Goal: Browse casually: Explore the website without a specific task or goal

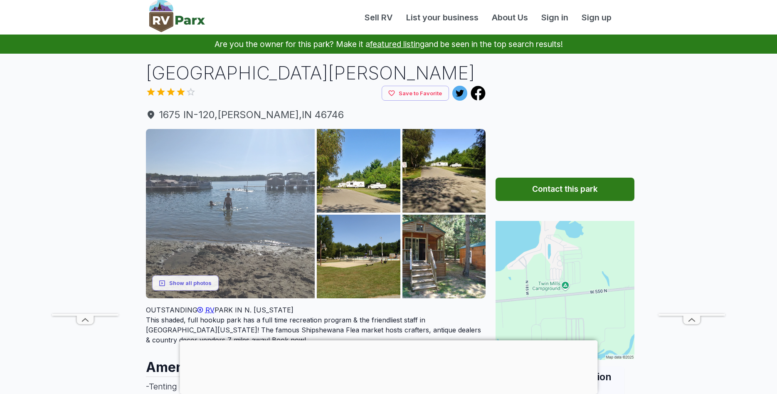
click at [205, 236] on img at bounding box center [230, 213] width 169 height 169
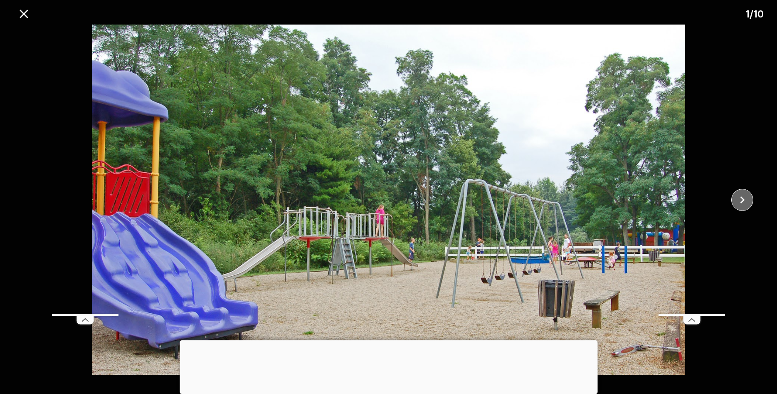
click at [739, 197] on icon "close" at bounding box center [742, 200] width 15 height 15
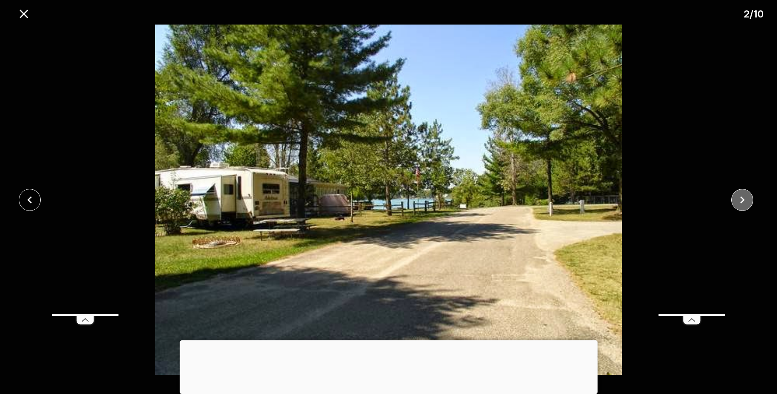
click at [739, 197] on icon "close" at bounding box center [742, 200] width 15 height 15
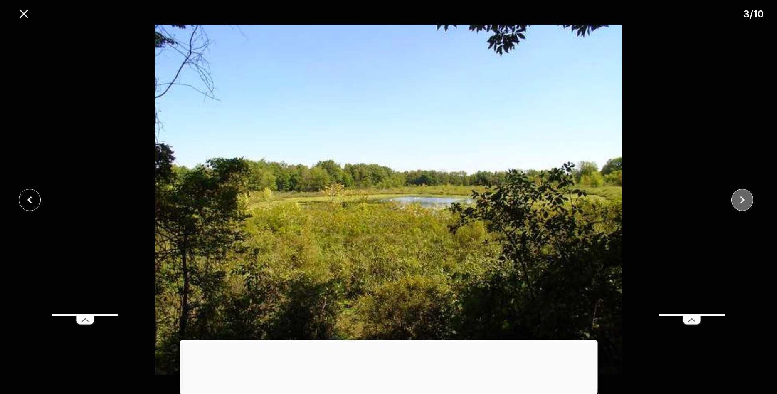
click at [739, 197] on icon "close" at bounding box center [742, 200] width 15 height 15
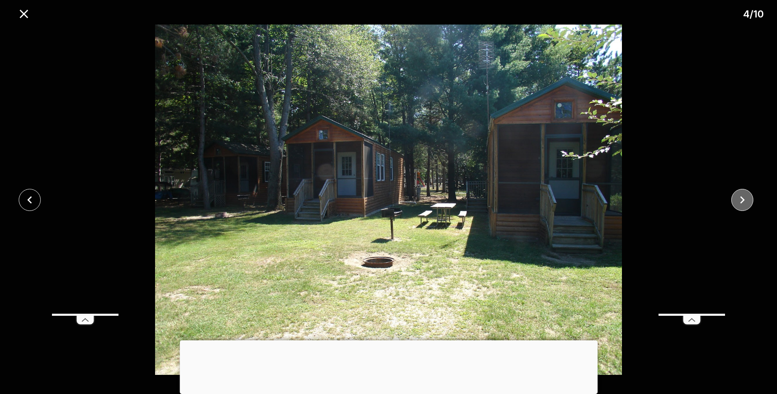
click at [739, 197] on icon "close" at bounding box center [742, 200] width 15 height 15
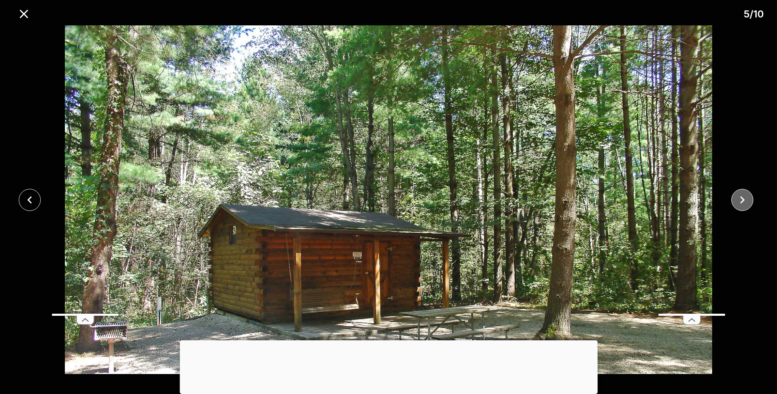
click at [739, 197] on icon "close" at bounding box center [742, 200] width 15 height 15
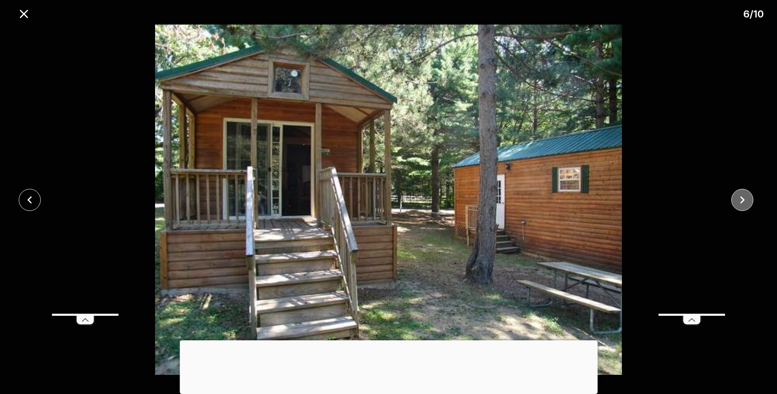
click at [739, 197] on icon "close" at bounding box center [742, 200] width 15 height 15
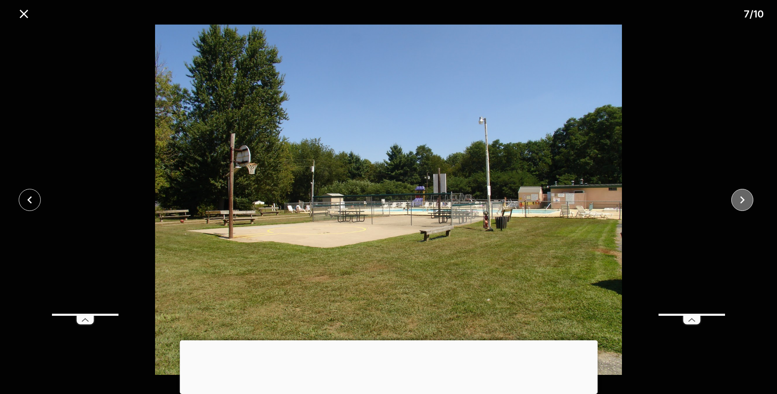
click at [739, 197] on icon "close" at bounding box center [742, 200] width 15 height 15
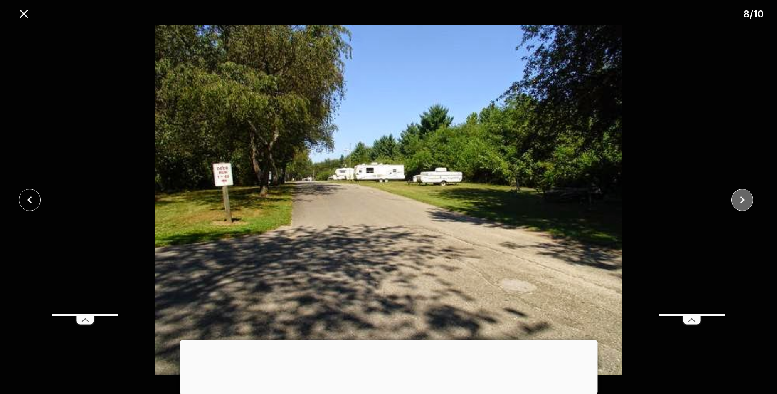
click at [739, 197] on icon "close" at bounding box center [742, 200] width 15 height 15
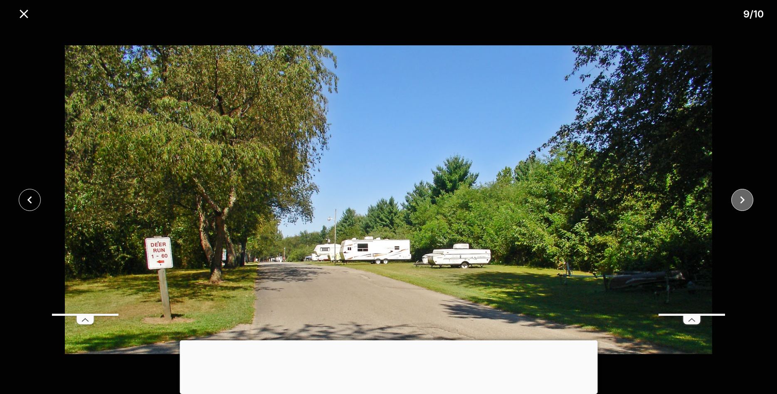
click at [739, 197] on icon "close" at bounding box center [742, 200] width 15 height 15
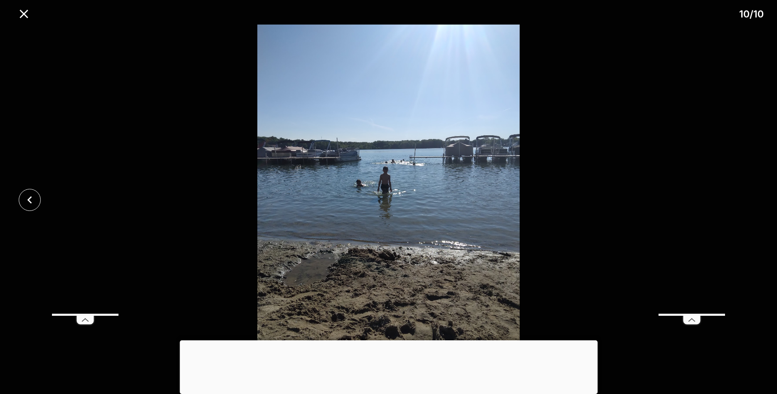
click at [739, 197] on div at bounding box center [388, 200] width 777 height 350
click at [32, 10] on button "close" at bounding box center [23, 13] width 21 height 21
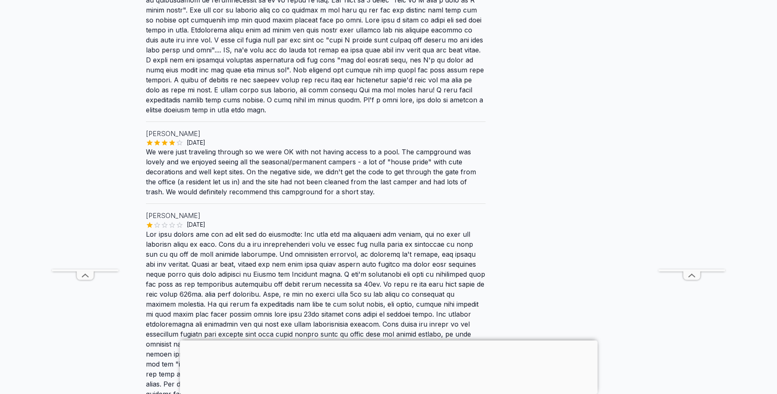
scroll to position [1400, 0]
